Goal: Information Seeking & Learning: Learn about a topic

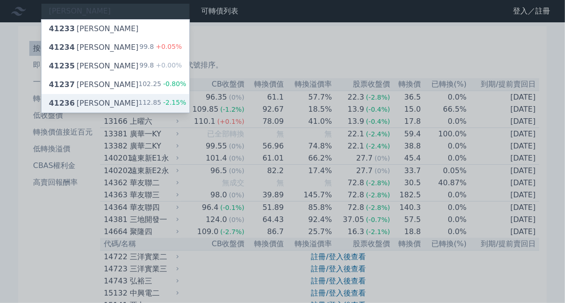
type input "[PERSON_NAME]"
click at [171, 103] on span "-2.15%" at bounding box center [174, 102] width 25 height 7
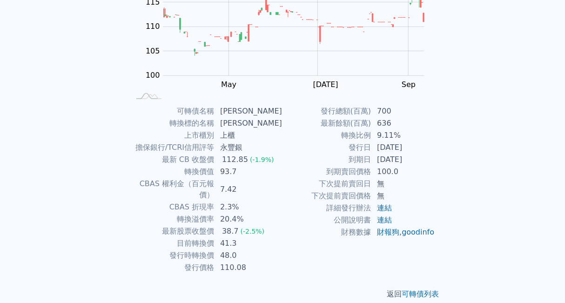
scroll to position [128, 0]
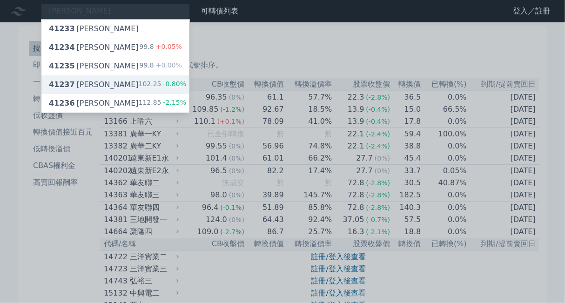
click at [86, 91] on div "41237 晟德七 102.25 -0.80%" at bounding box center [115, 84] width 148 height 19
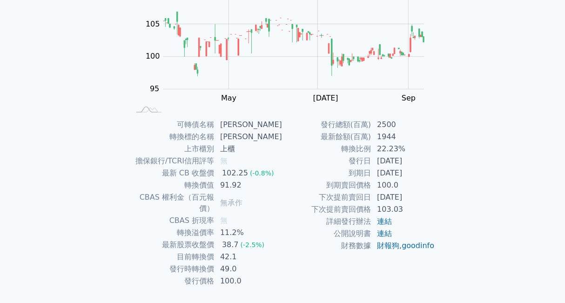
scroll to position [128, 0]
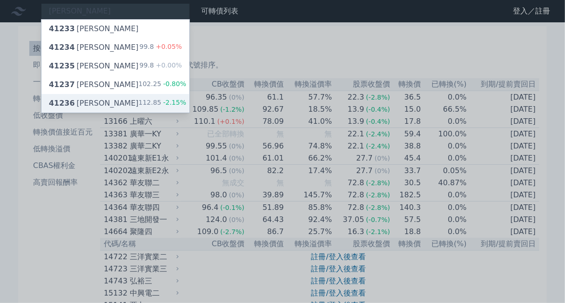
click at [123, 97] on div "41236 [PERSON_NAME]六 112.85 -2.15%" at bounding box center [115, 103] width 148 height 19
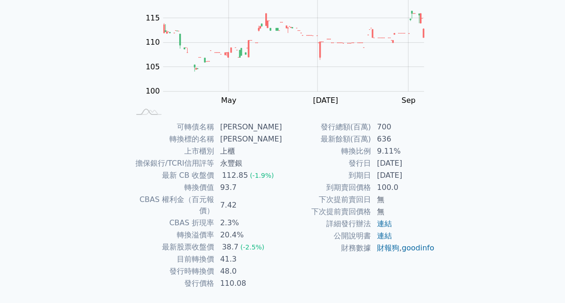
scroll to position [128, 0]
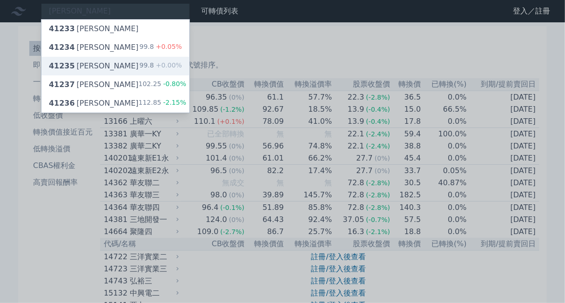
click at [114, 66] on div "41235 晟德五 99.8 +0.00%" at bounding box center [115, 66] width 148 height 19
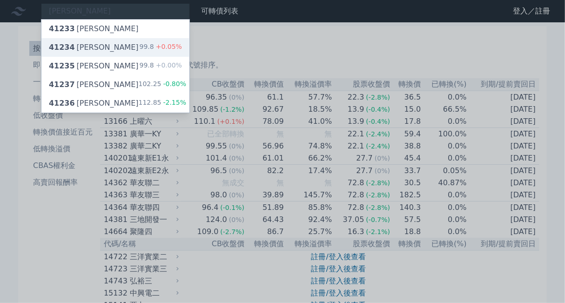
click at [93, 41] on div "41234 晟德四 99.8 +0.05%" at bounding box center [115, 47] width 148 height 19
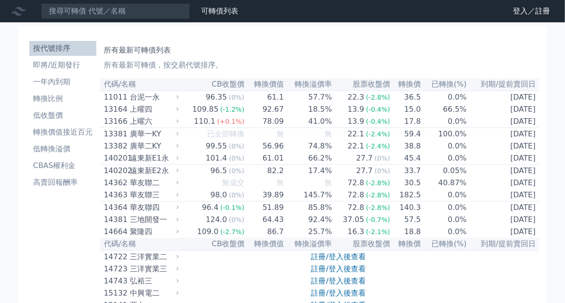
type input "ㄞ"
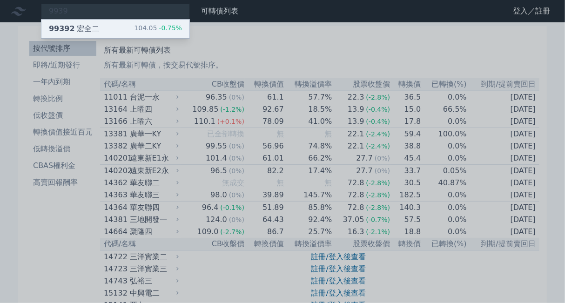
type input "9939"
click at [124, 28] on div "99392 宏全二 104.05 -0.75%" at bounding box center [115, 29] width 148 height 19
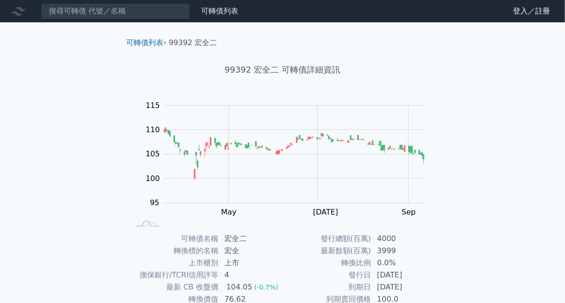
scroll to position [128, 0]
